Goal: Task Accomplishment & Management: Manage account settings

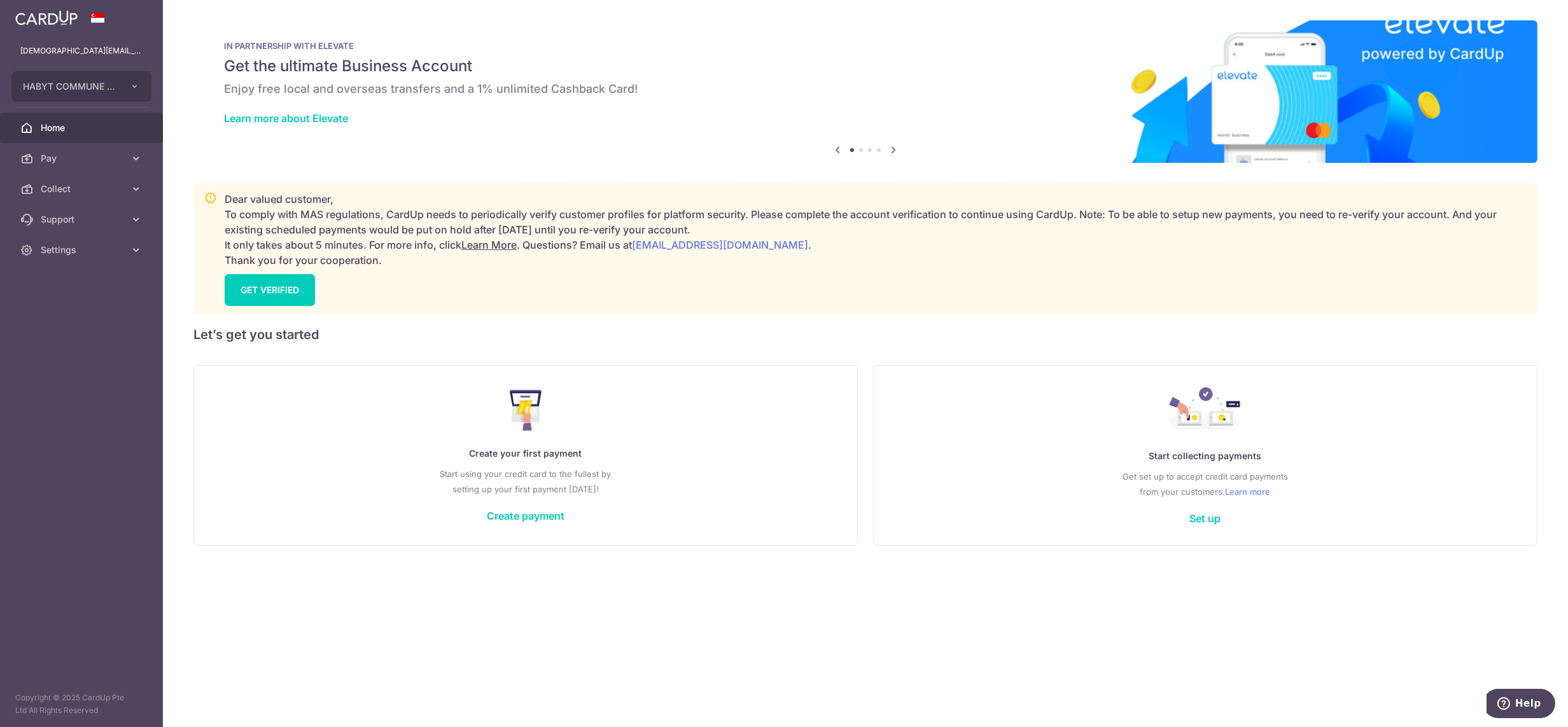
drag, startPoint x: 86, startPoint y: 184, endPoint x: 84, endPoint y: 204, distance: 20.1
click at [86, 184] on span "Collect" at bounding box center [83, 189] width 84 height 12
click at [82, 219] on span "Dashboard" at bounding box center [83, 219] width 84 height 12
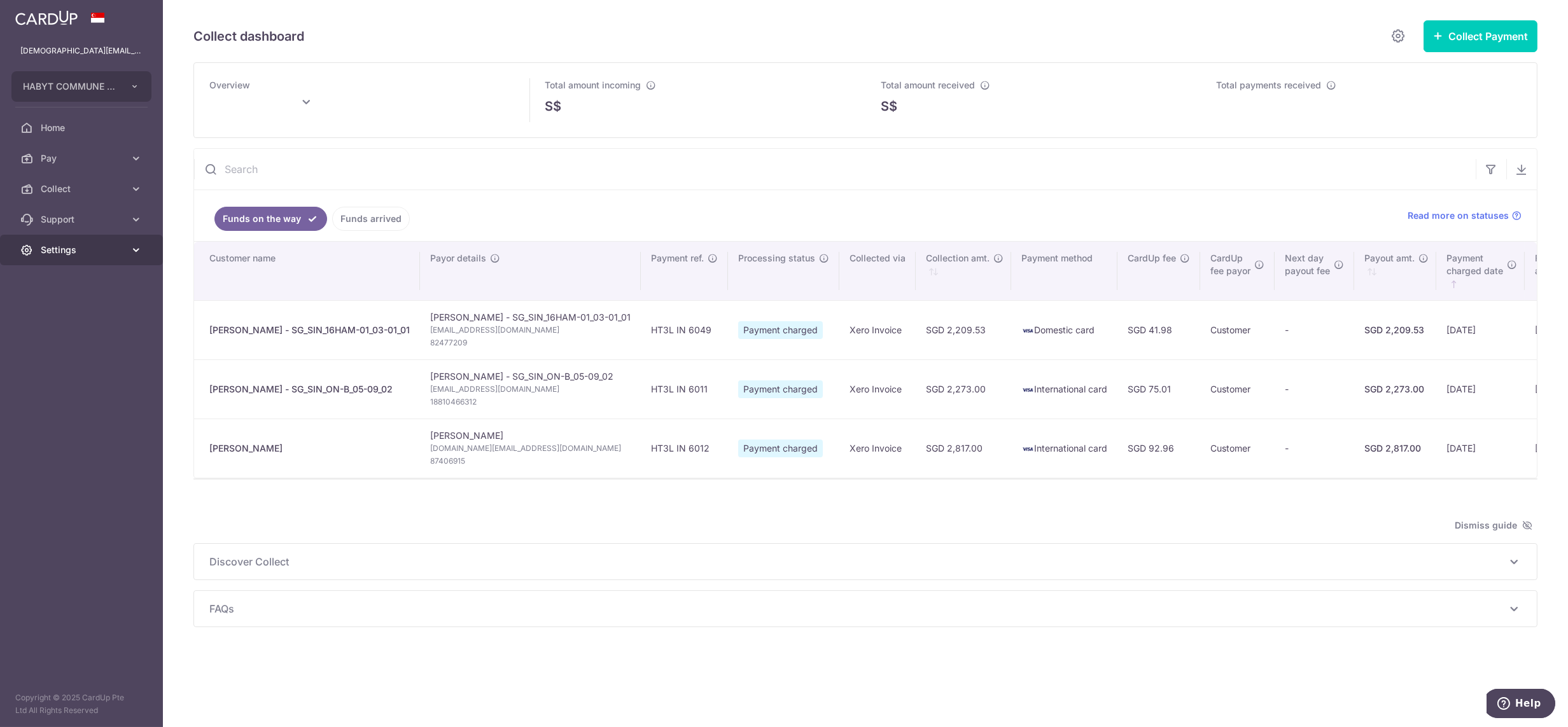
click at [85, 254] on span "Settings" at bounding box center [83, 249] width 84 height 12
click at [82, 309] on span "Logout" at bounding box center [83, 311] width 84 height 12
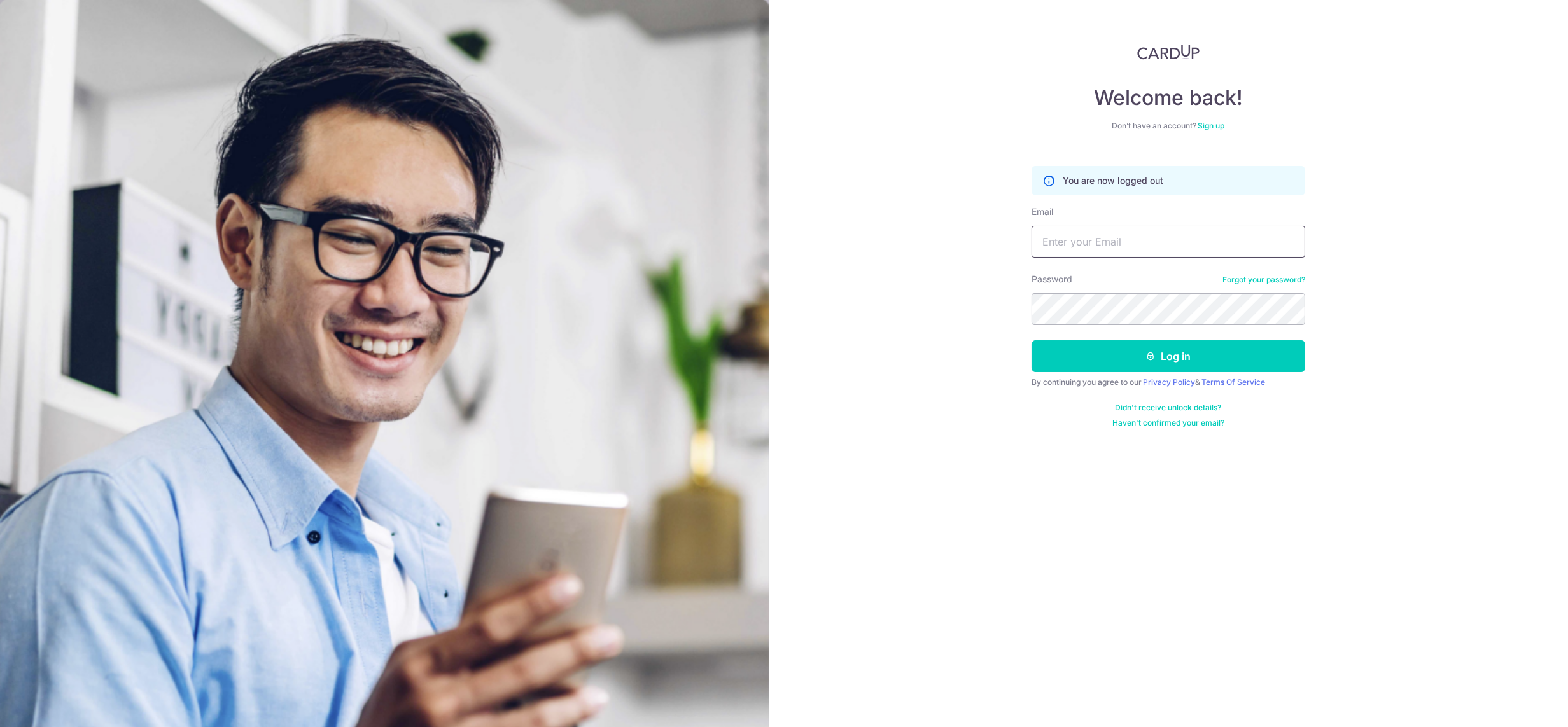
click at [1080, 229] on input "Email" at bounding box center [1169, 241] width 274 height 31
click at [1127, 241] on input "[DEMOGRAPHIC_DATA][EMAIL_ADDRESS][DOMAIN_NAME]" at bounding box center [1169, 241] width 274 height 31
type input "[DEMOGRAPHIC_DATA][EMAIL_ADDRESS][DOMAIN_NAME]"
click at [1032, 340] on button "Log in" at bounding box center [1169, 355] width 274 height 31
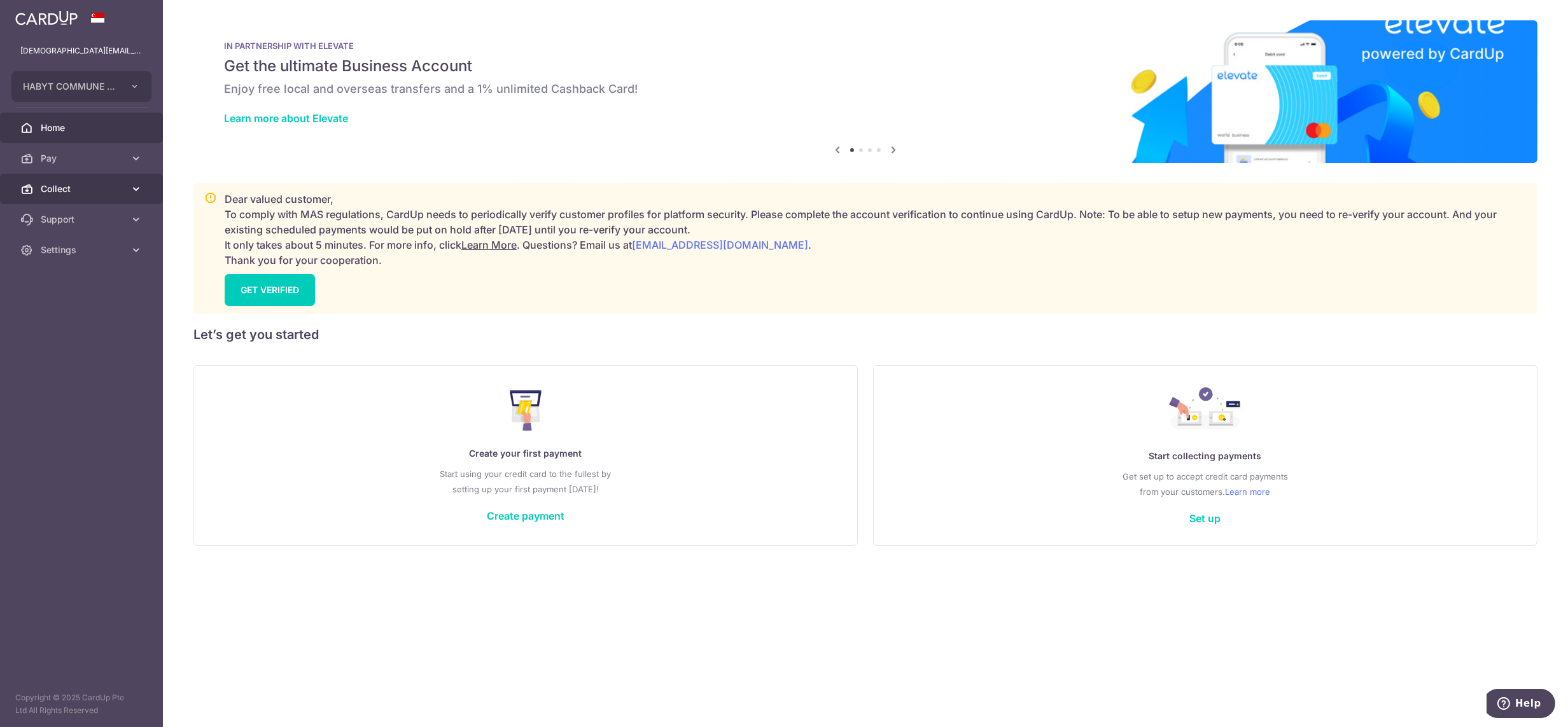
click at [85, 189] on span "Collect" at bounding box center [83, 189] width 84 height 12
click at [86, 222] on span "Dashboard" at bounding box center [83, 219] width 84 height 12
